Goal: Task Accomplishment & Management: Manage account settings

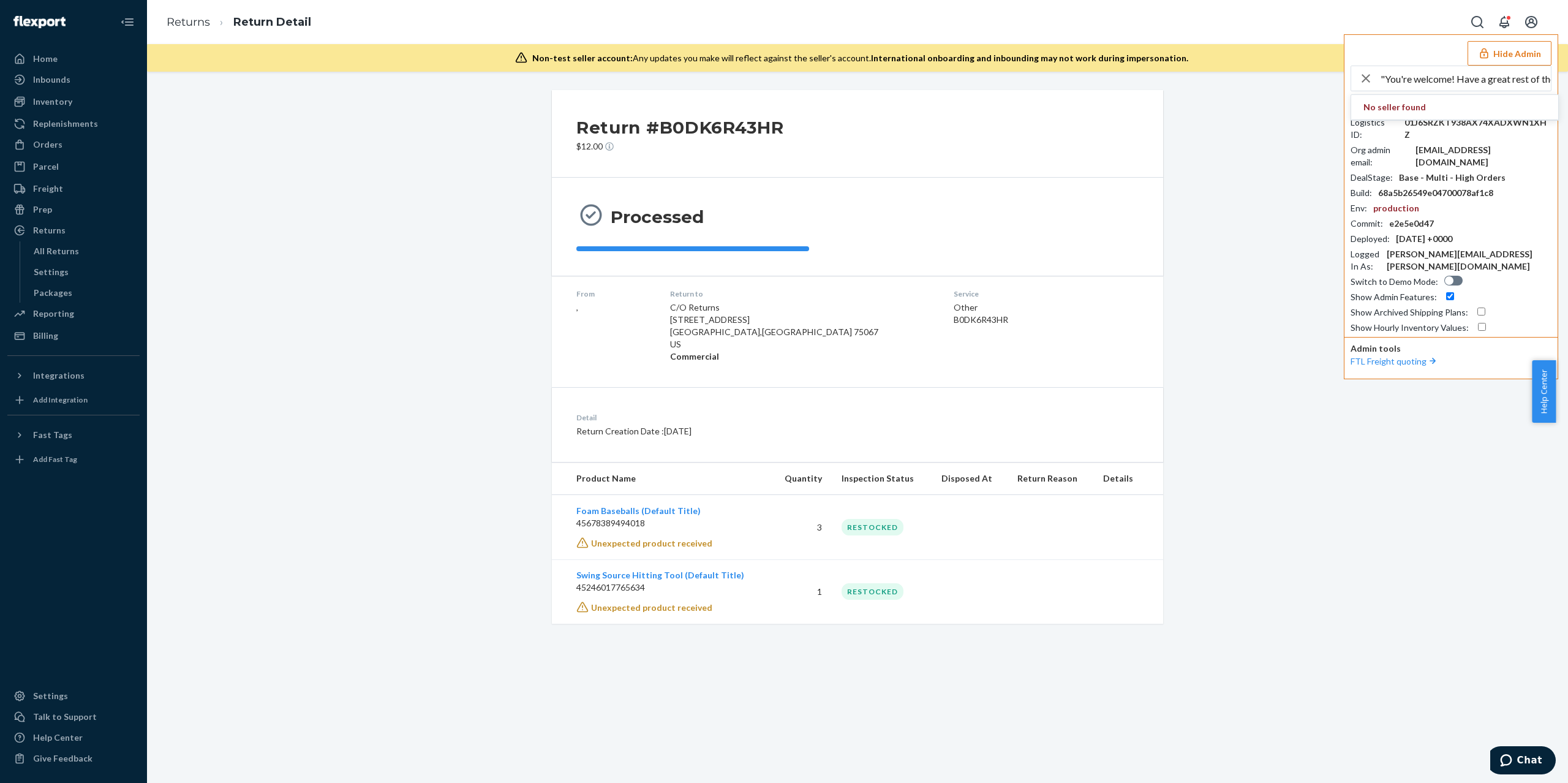
click at [1437, 78] on input ""You're welcome! Have a great rest of the day! "" at bounding box center [1466, 78] width 171 height 25
click at [1437, 77] on input ""You're welcome! Have a great rest of the day! "" at bounding box center [1466, 78] width 171 height 25
paste input "ussaincollagenforhercom"
type input "ussaincollagenforhercom"
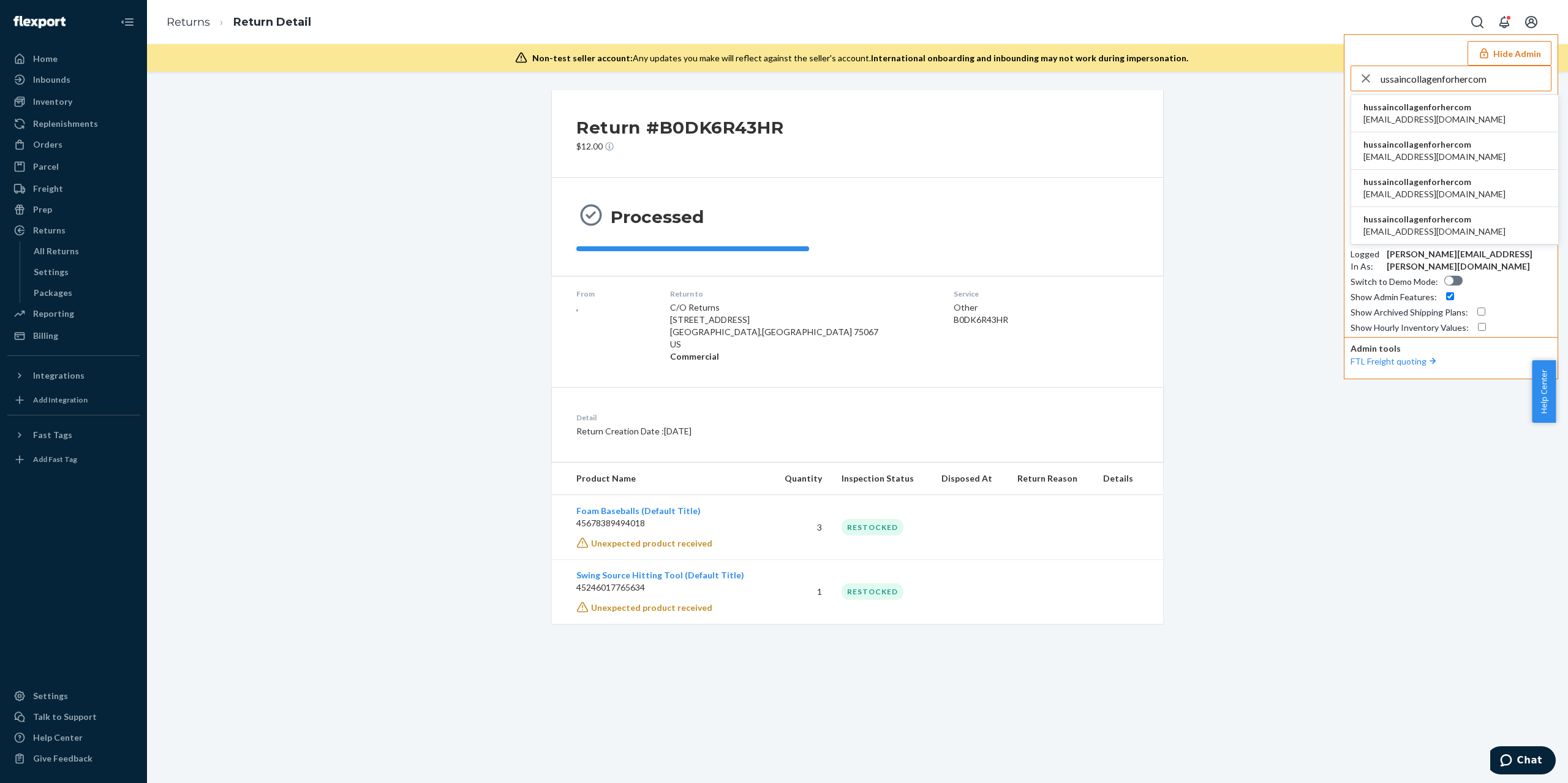
click at [1417, 107] on span "hussaincollagenforhercom" at bounding box center [1435, 107] width 142 height 12
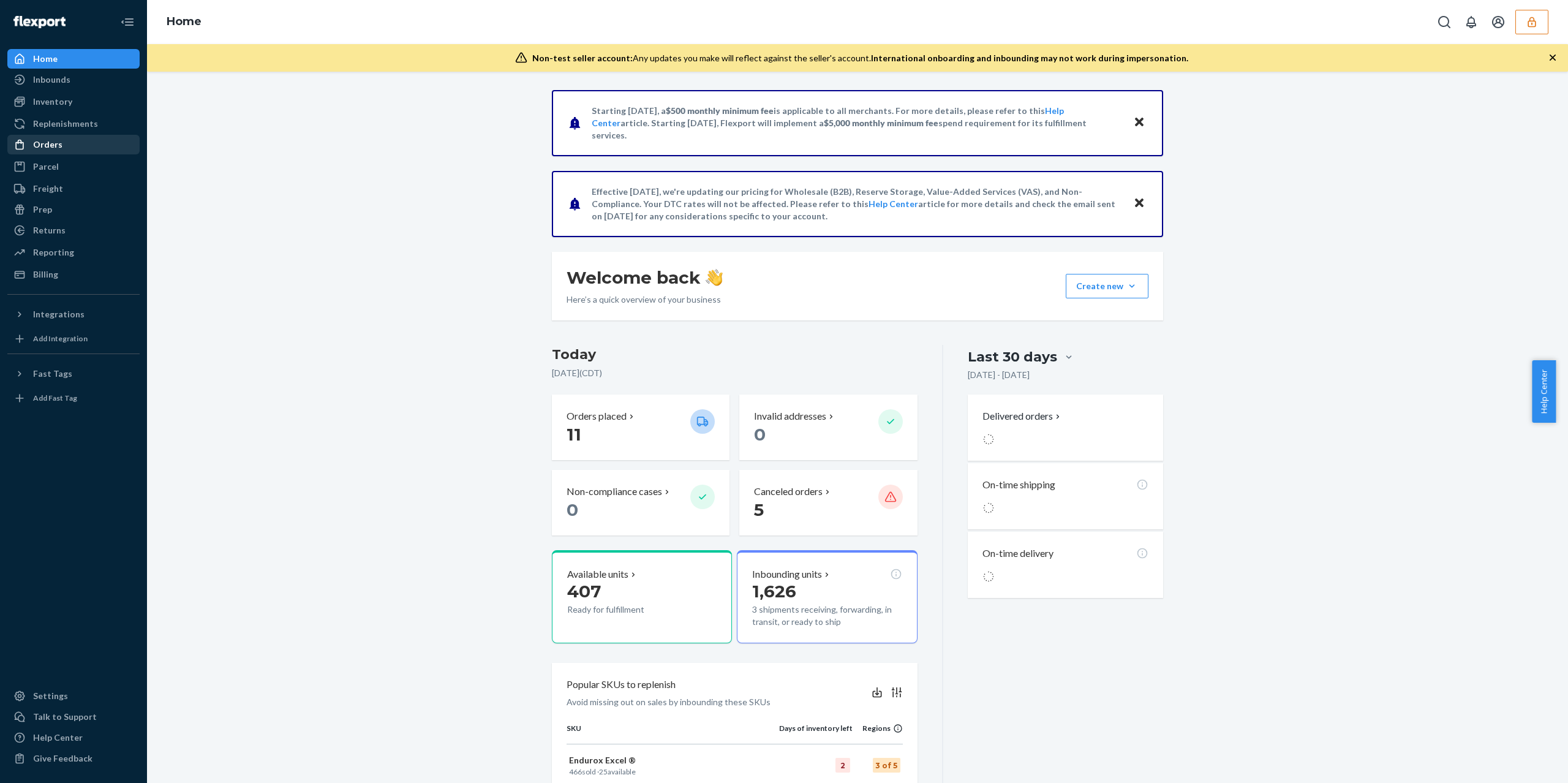
click at [58, 149] on div "Orders" at bounding box center [47, 144] width 30 height 12
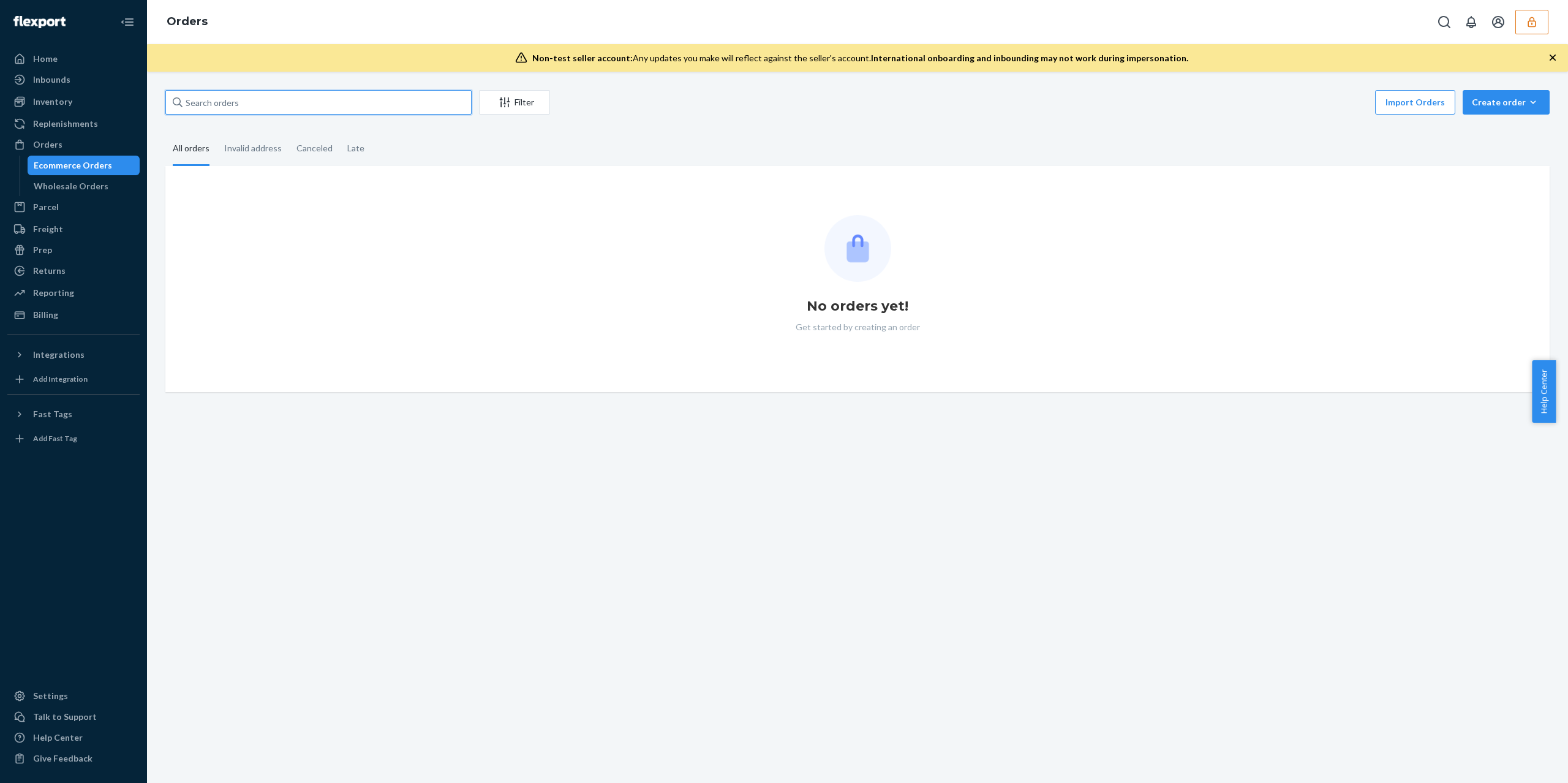
click at [250, 107] on input "text" at bounding box center [318, 103] width 306 height 25
paste input "EX60CAP"
type input "EX60CAP"
click at [92, 106] on div "Inventory" at bounding box center [73, 101] width 130 height 17
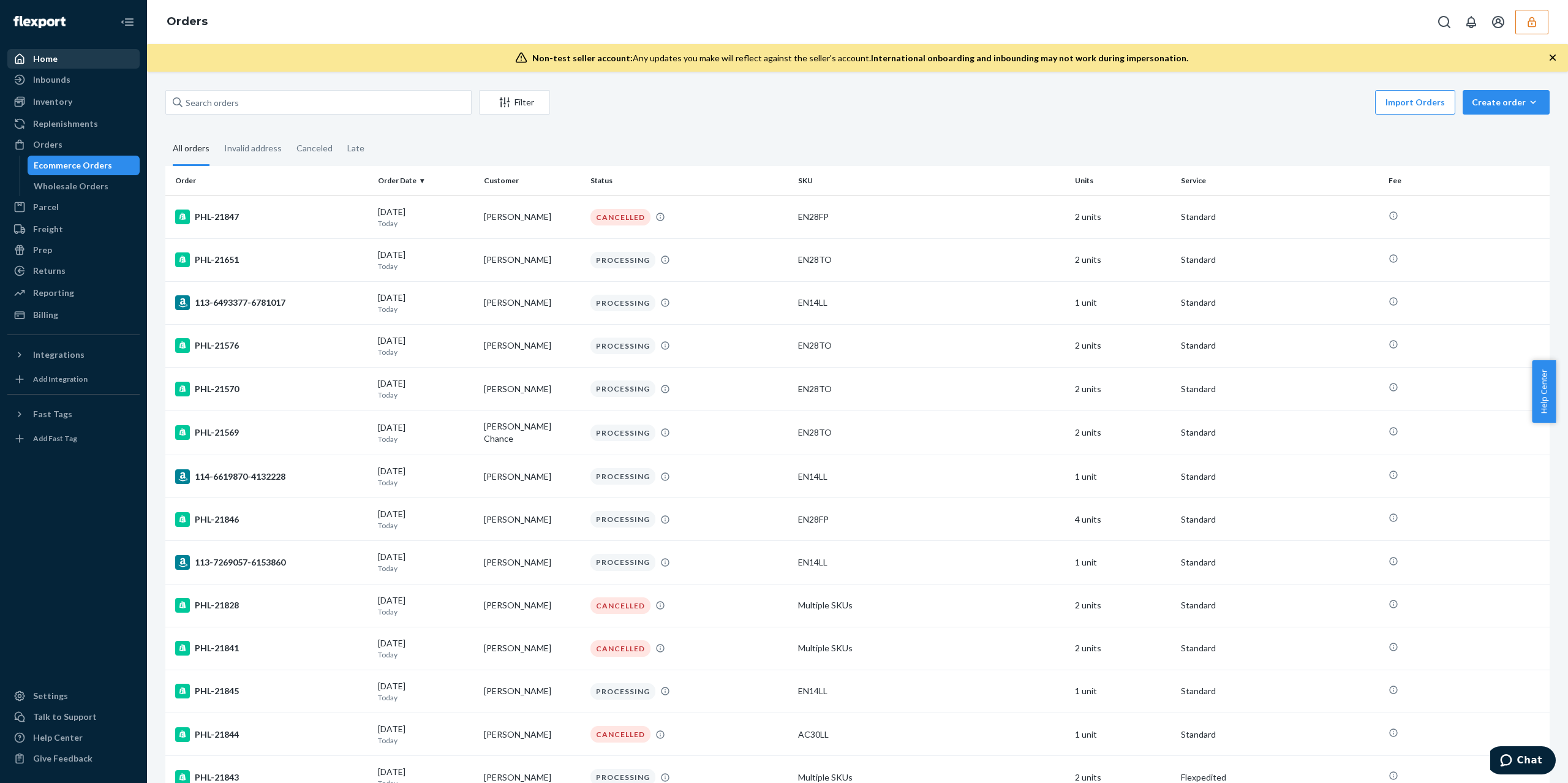
click at [37, 55] on div "Home" at bounding box center [45, 59] width 25 height 12
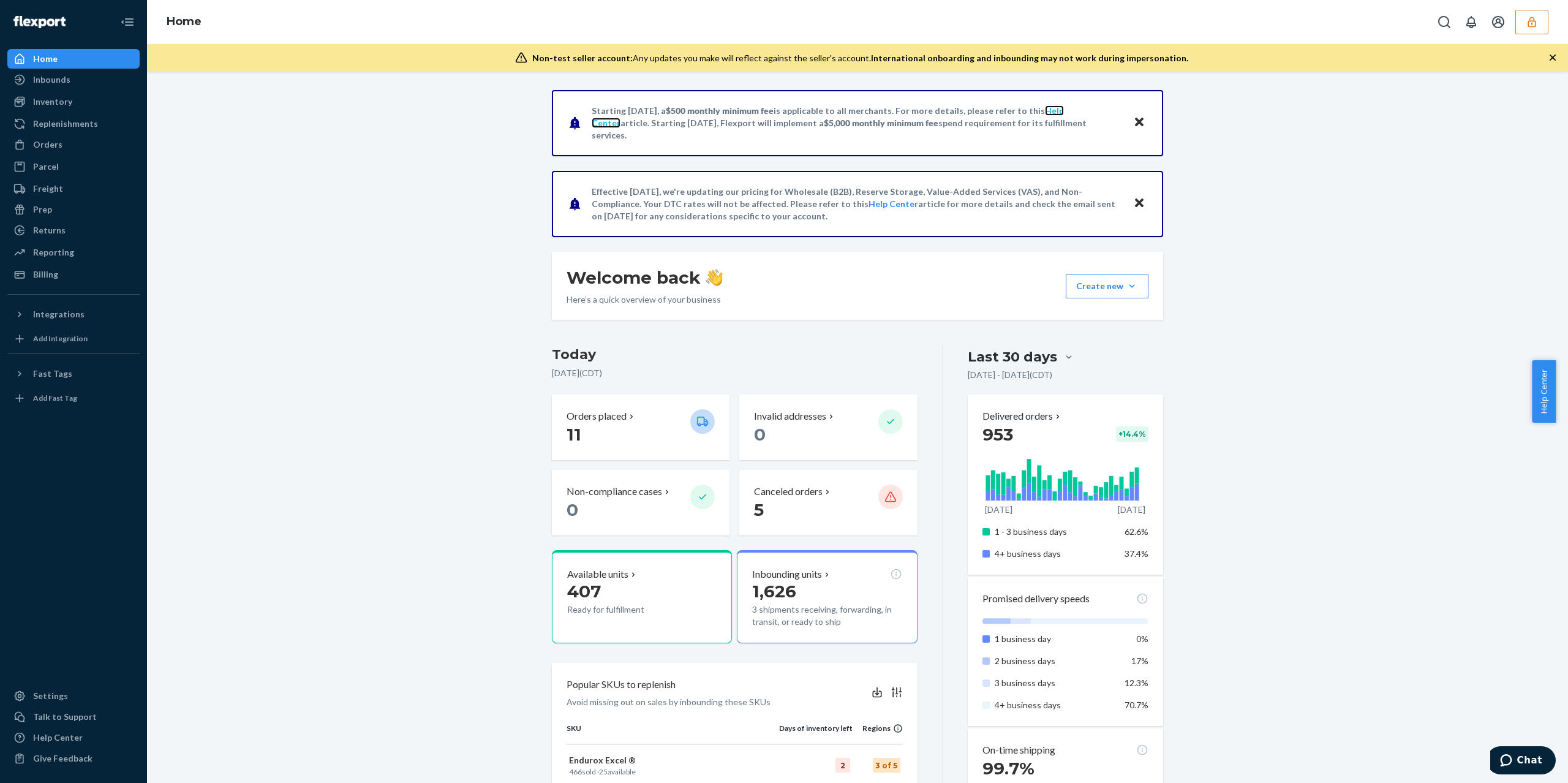
click at [1061, 118] on link "Help Center" at bounding box center [828, 116] width 473 height 23
click at [47, 278] on div "Billing" at bounding box center [45, 275] width 25 height 12
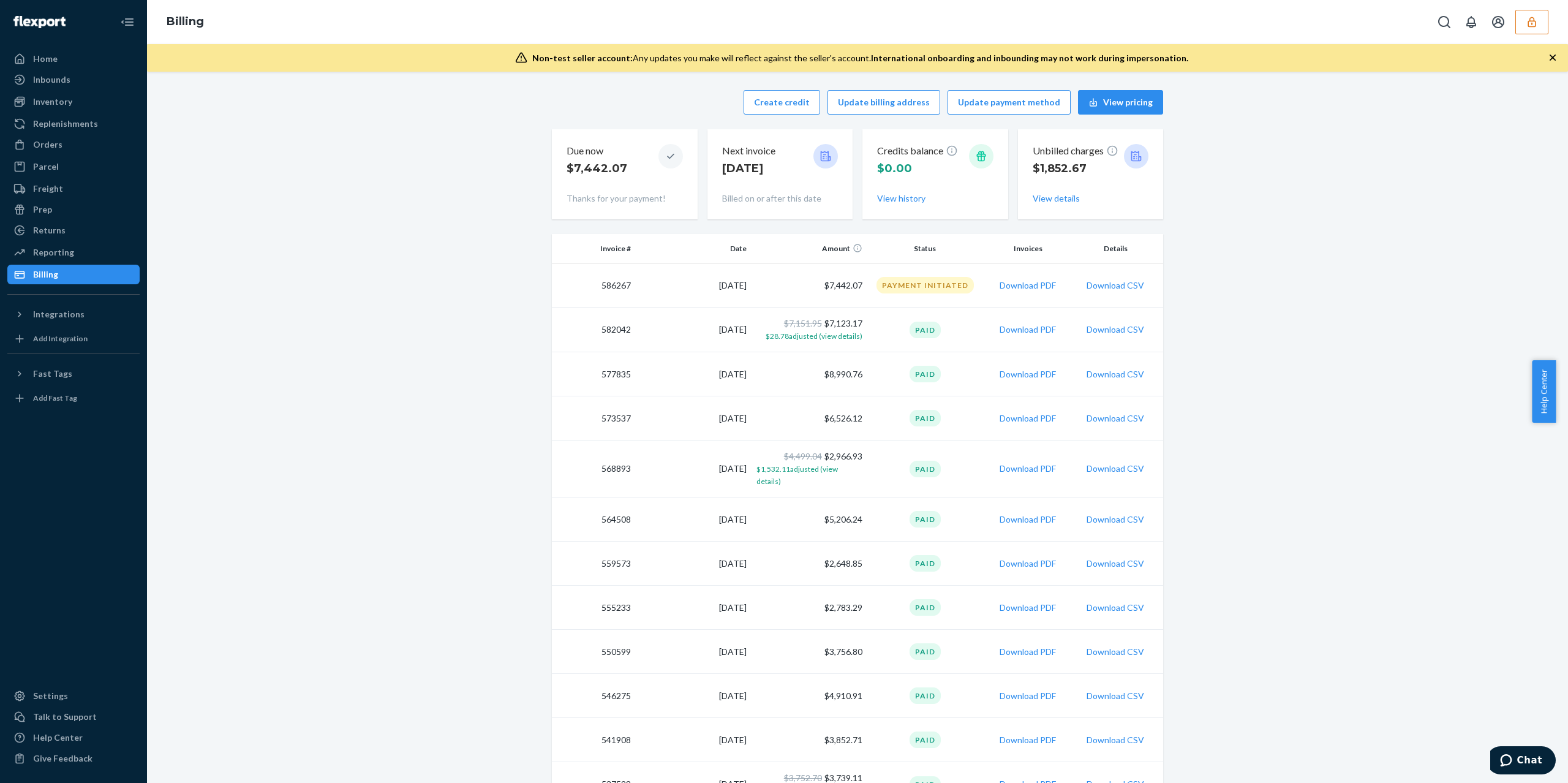
click at [1523, 27] on button "button" at bounding box center [1532, 22] width 33 height 25
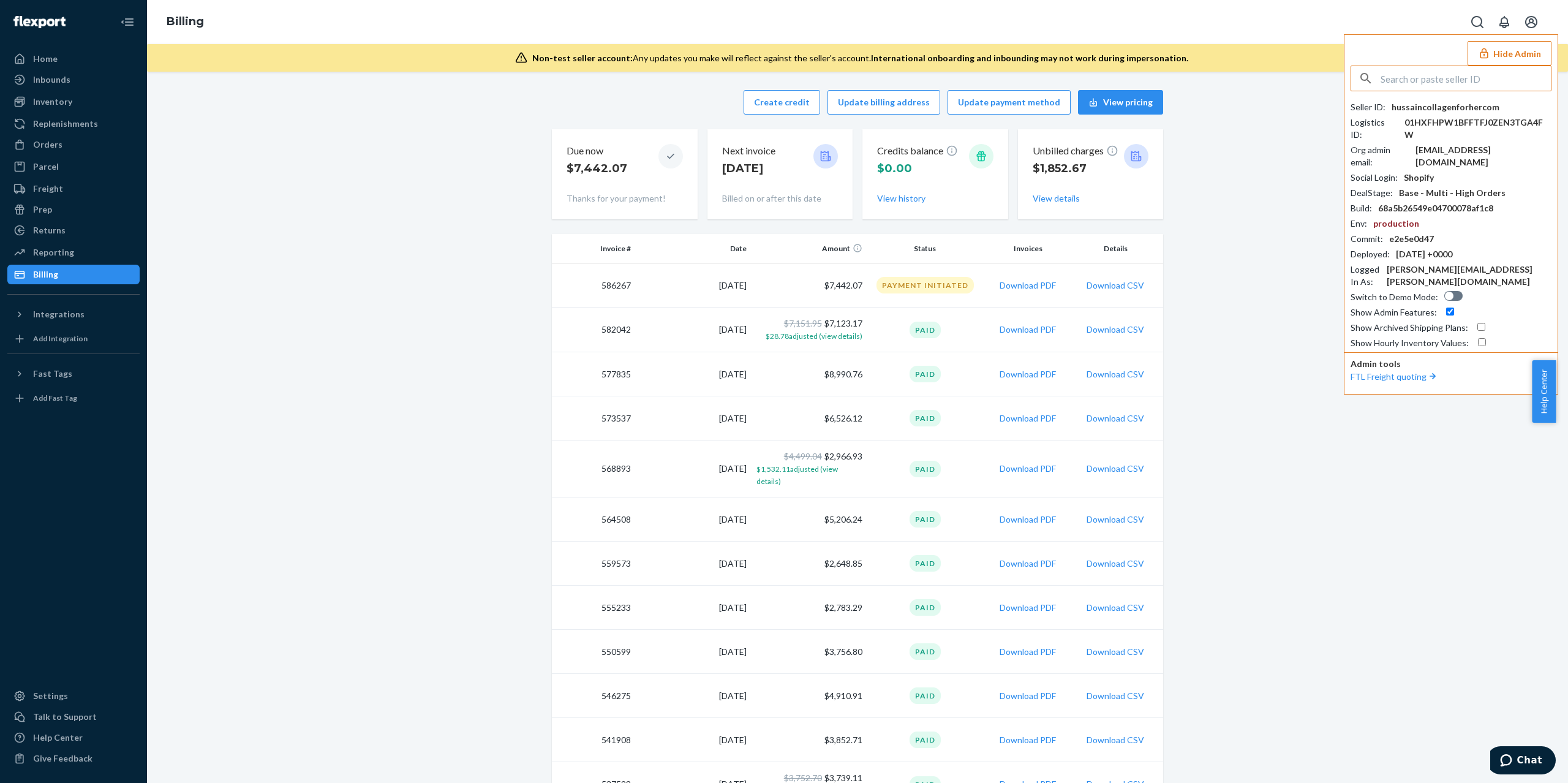
click at [1456, 74] on input "text" at bounding box center [1466, 78] width 171 height 25
paste input "bloofahbusiness@gmail.com"
type input "bloofahbusiness@gmail.com"
click at [1432, 113] on span "infobloofahcom" at bounding box center [1435, 107] width 142 height 12
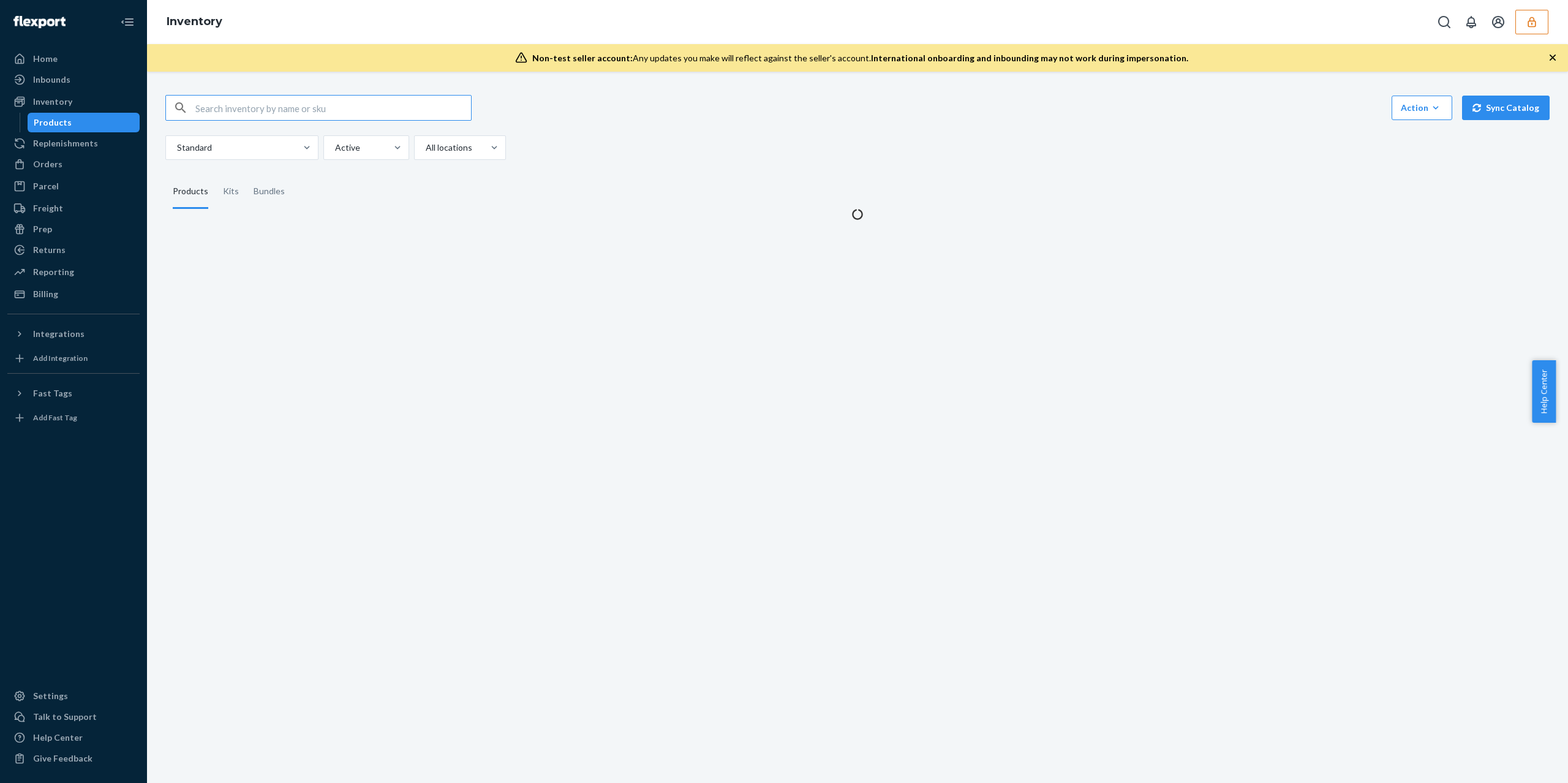
click at [361, 114] on input "text" at bounding box center [333, 108] width 276 height 25
type input "EX60CAP"
click at [176, 108] on icon "button" at bounding box center [180, 108] width 14 height 25
click at [300, 109] on input "text" at bounding box center [333, 108] width 276 height 25
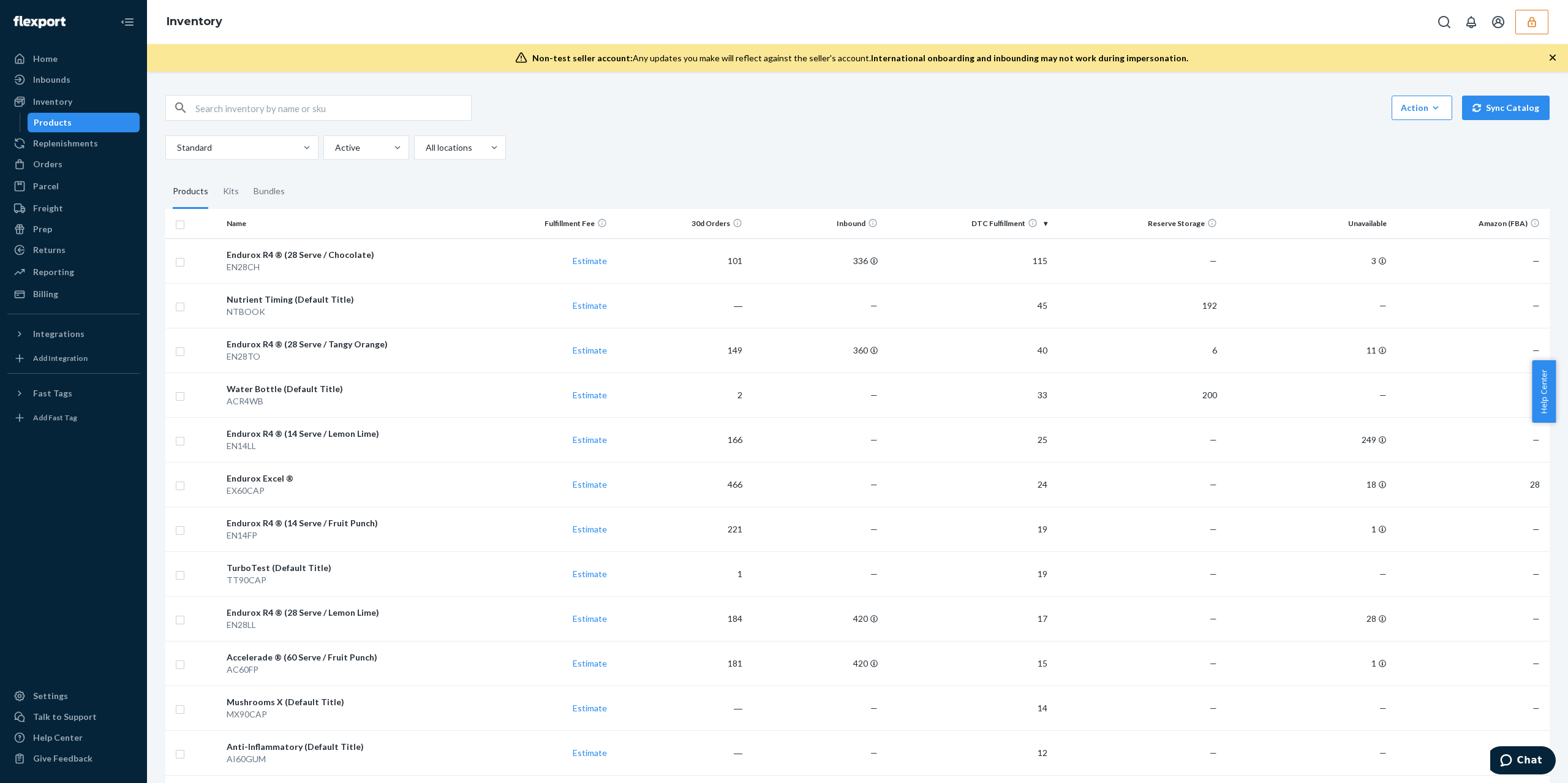
click at [319, 100] on input "text" at bounding box center [333, 108] width 276 height 25
paste input "EX60CAP"
type input "EX60CAP"
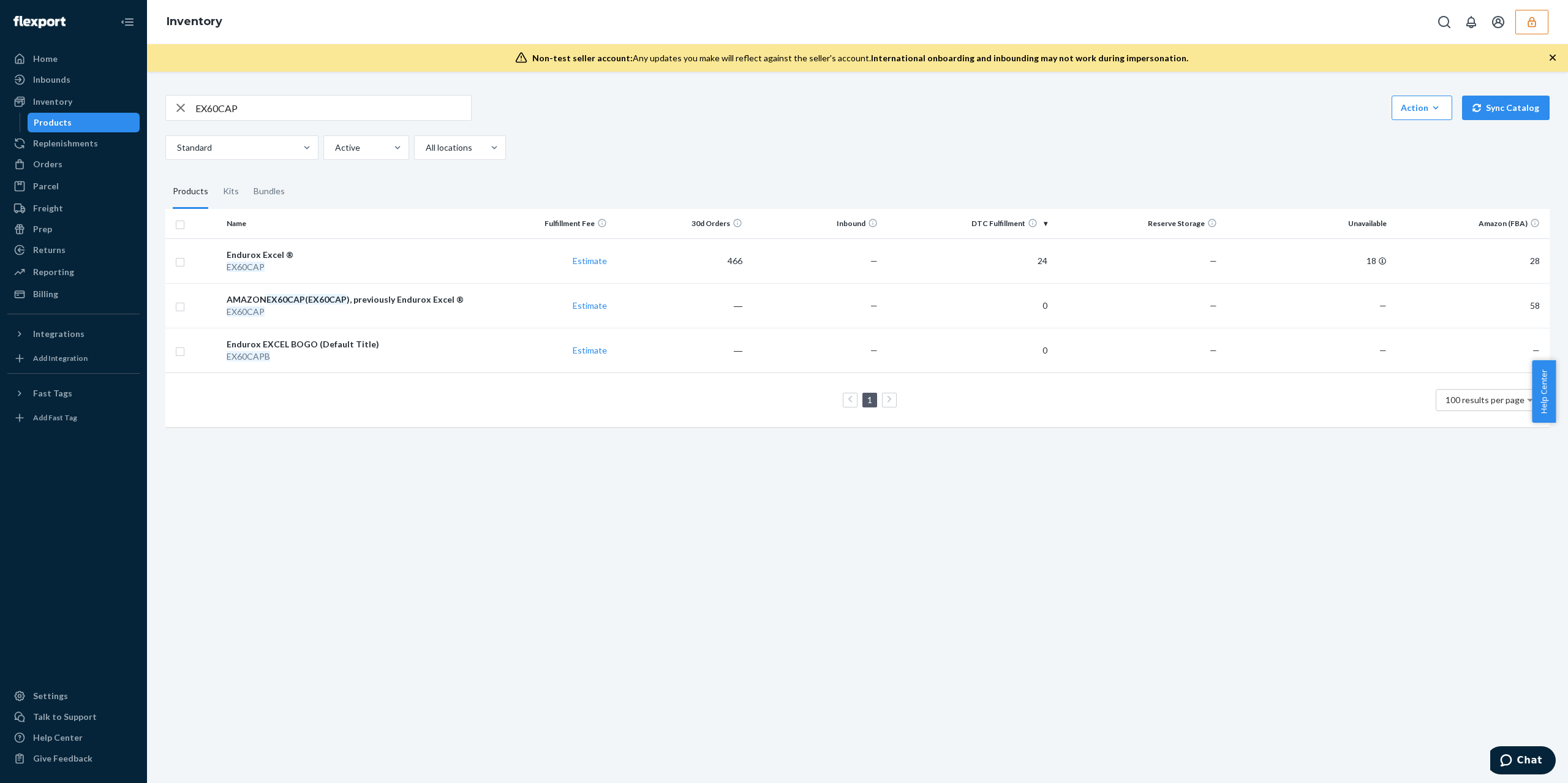
drag, startPoint x: 429, startPoint y: 500, endPoint x: 418, endPoint y: 515, distance: 18.6
click at [418, 515] on div "EX60CAP Action Create product Create kit or bundle Bulk create products Bulk up…" at bounding box center [858, 427] width 1421 height 711
click at [433, 253] on div "Endurox Excel ®" at bounding box center [348, 255] width 244 height 12
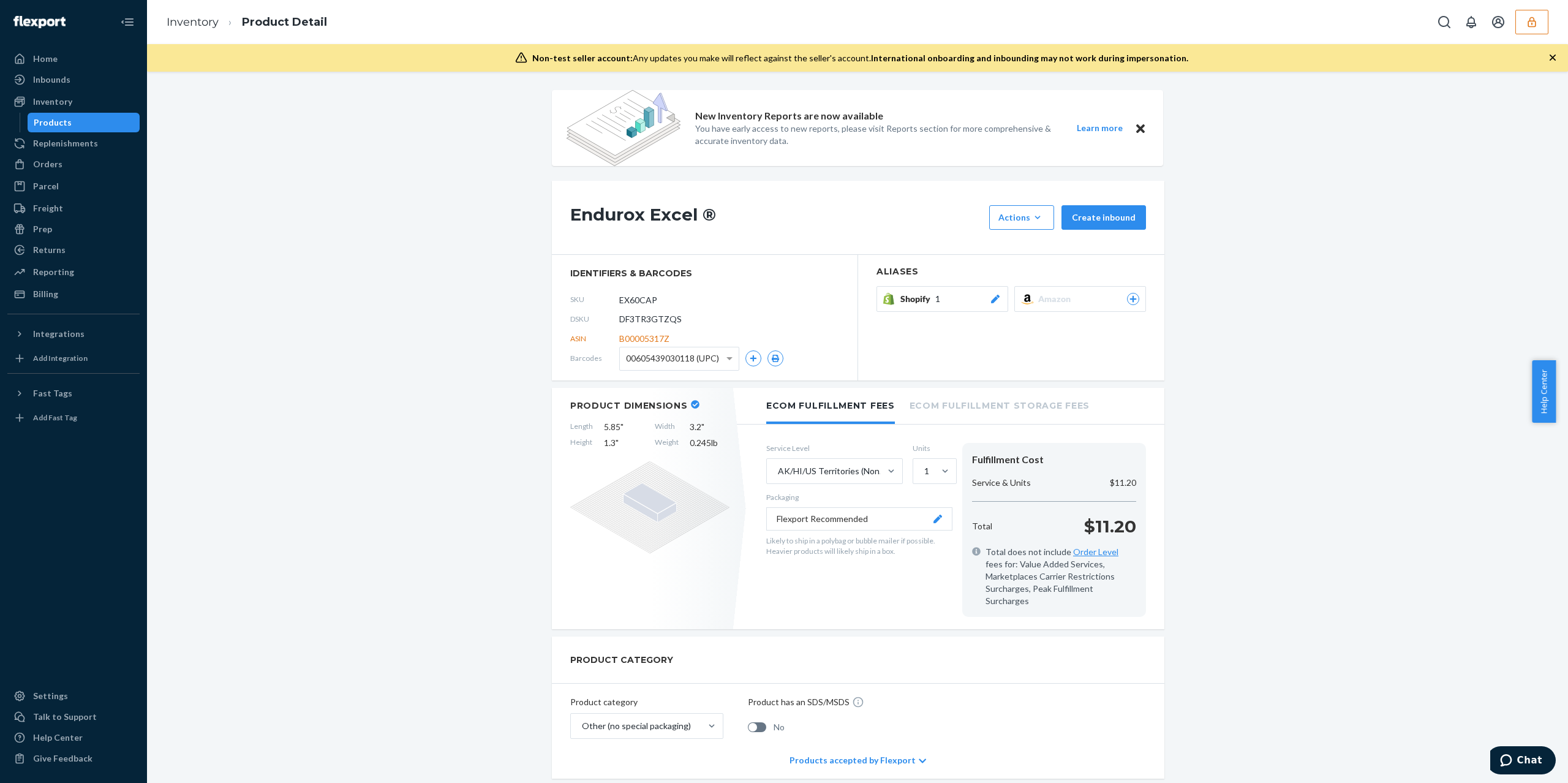
click at [940, 311] on button "Shopify 1" at bounding box center [942, 299] width 131 height 25
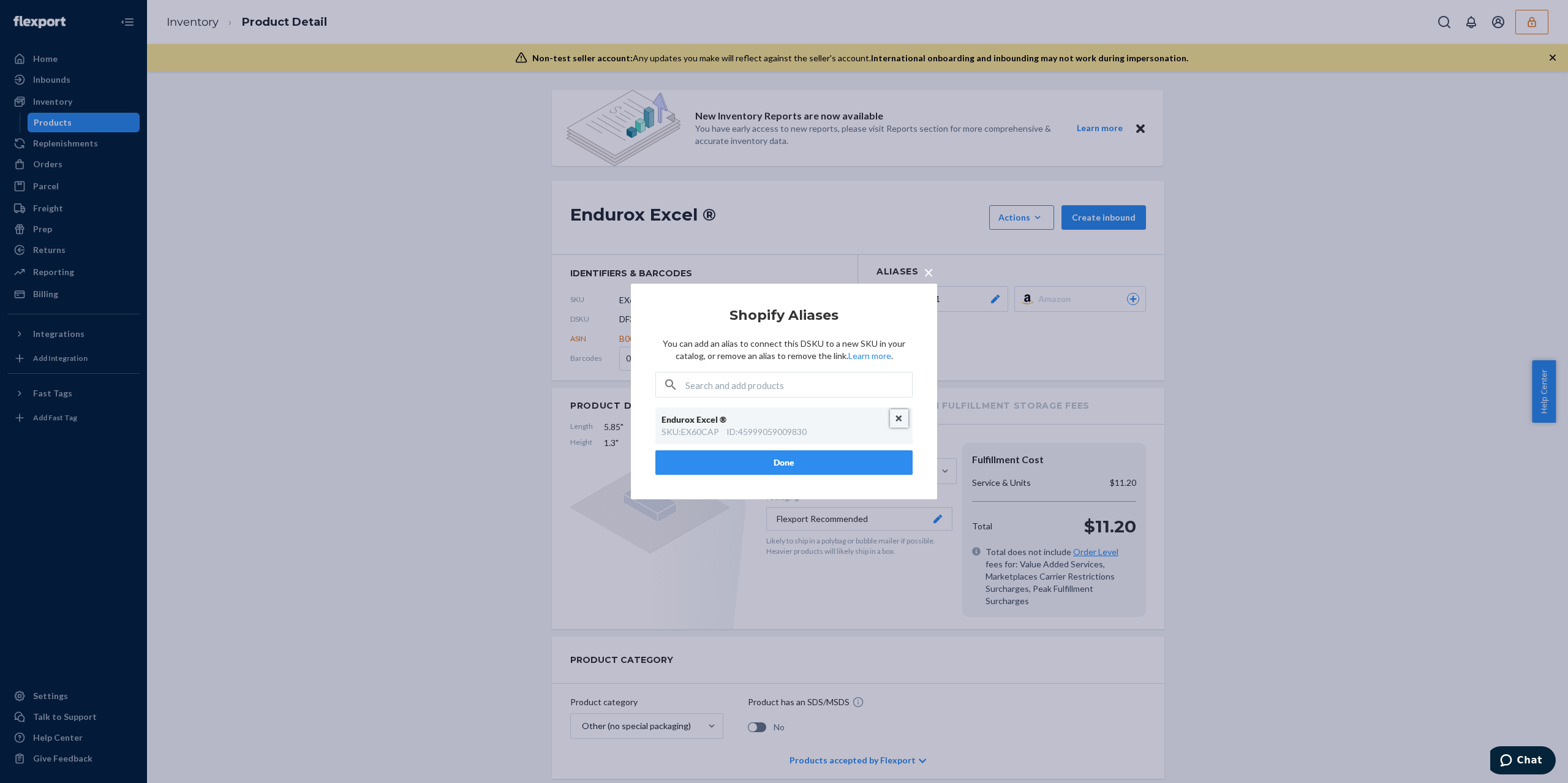
click at [901, 420] on button "Unlink" at bounding box center [899, 418] width 19 height 19
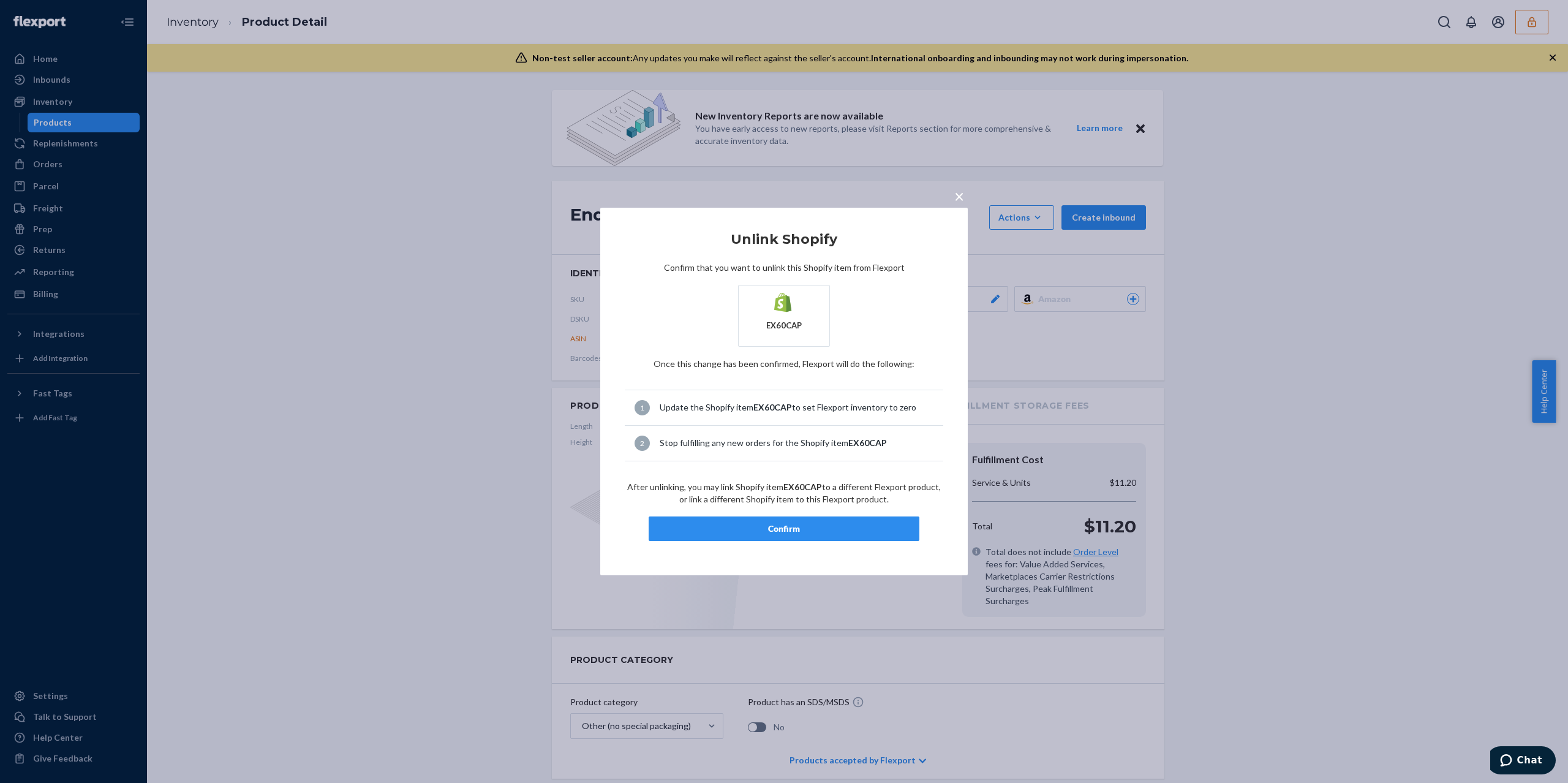
click at [813, 538] on button "Confirm" at bounding box center [784, 529] width 271 height 25
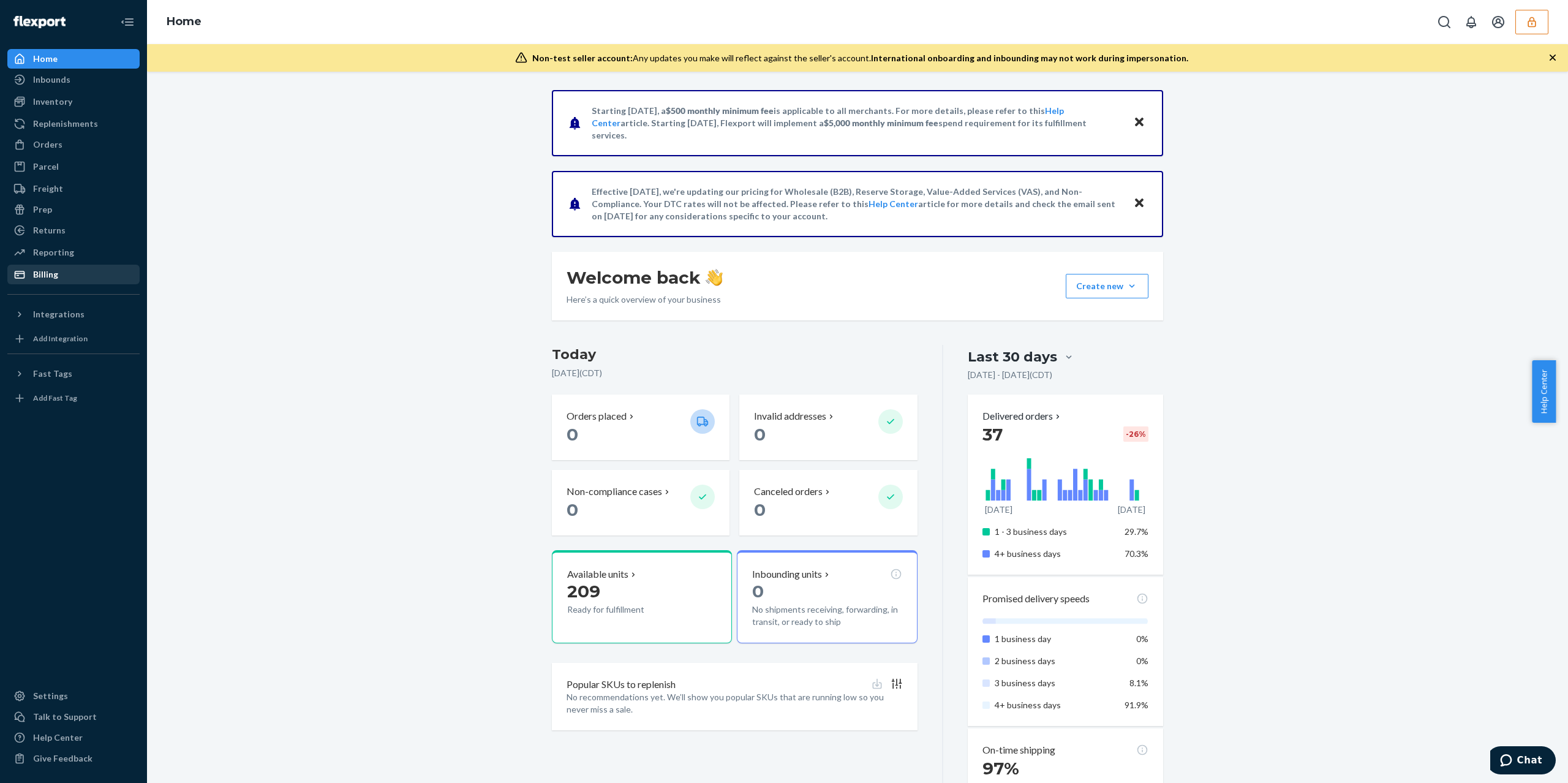
click at [61, 275] on div "Billing" at bounding box center [73, 274] width 130 height 17
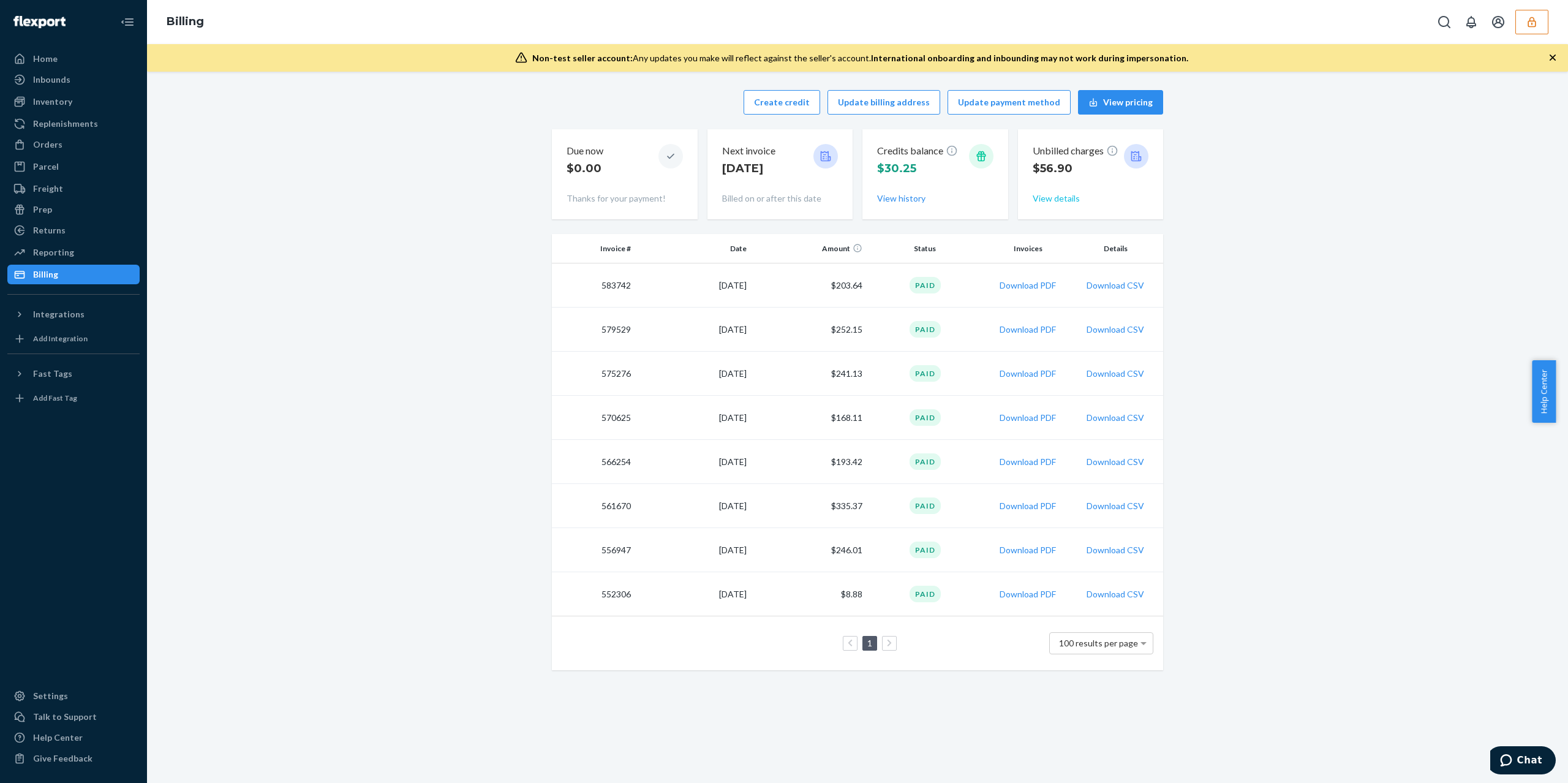
click at [1059, 201] on button "View details" at bounding box center [1056, 199] width 47 height 12
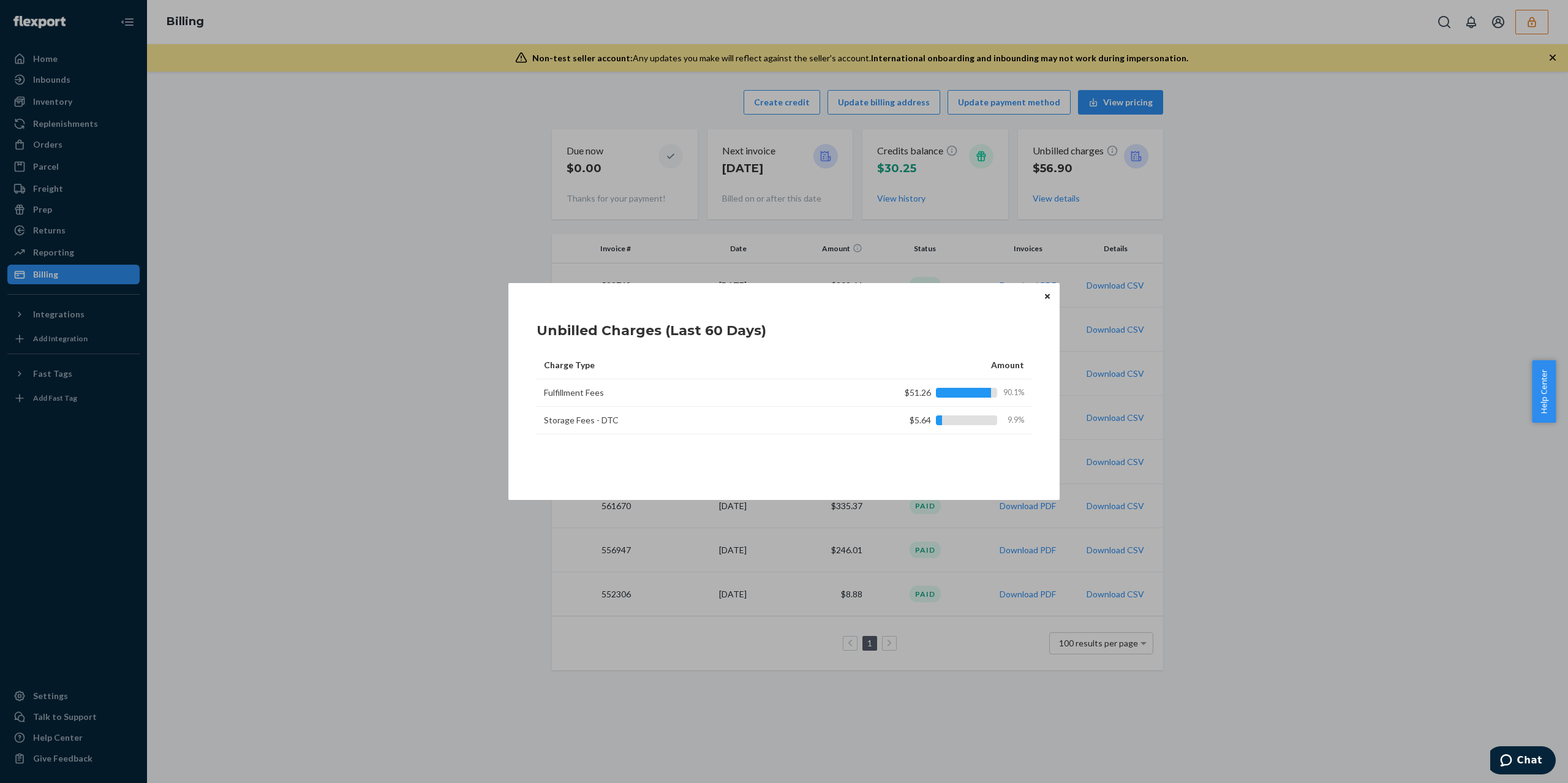
click at [1045, 297] on icon "Close" at bounding box center [1047, 296] width 5 height 5
